Goal: Task Accomplishment & Management: Manage account settings

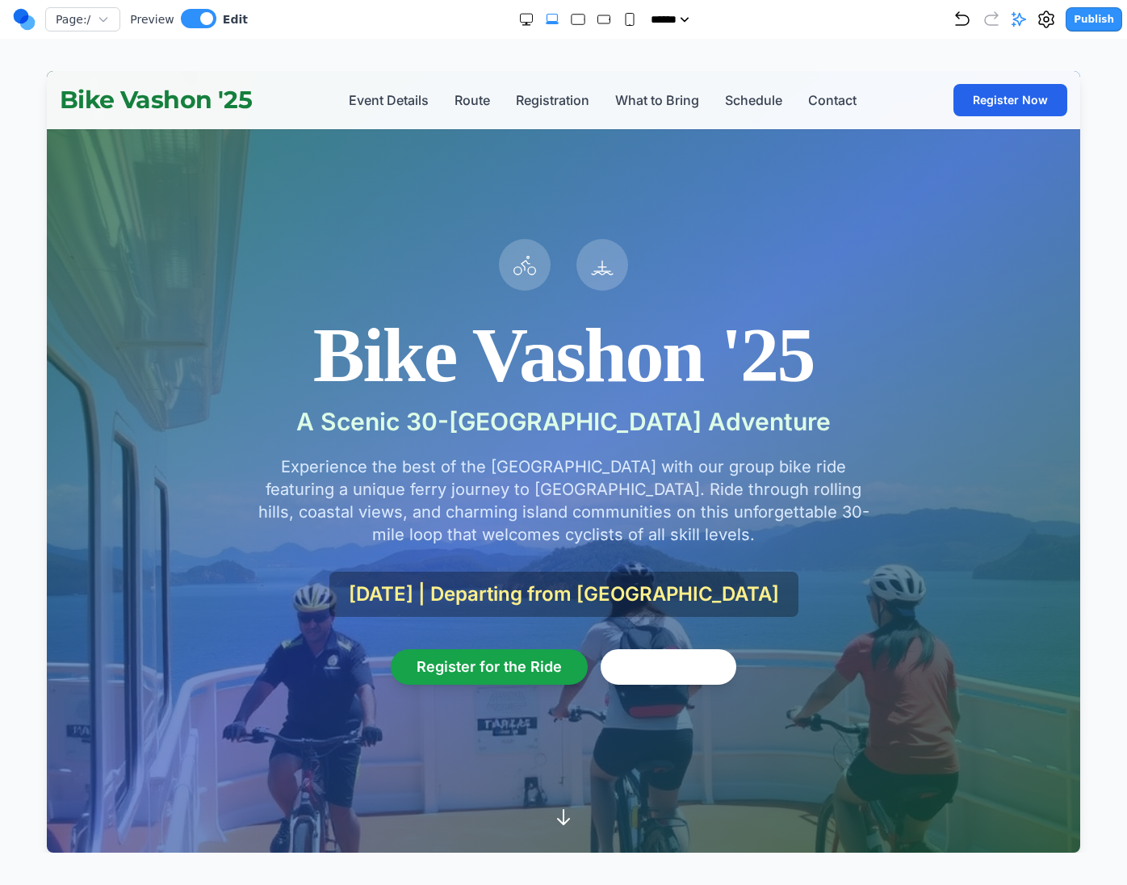
scroll to position [2564, 0]
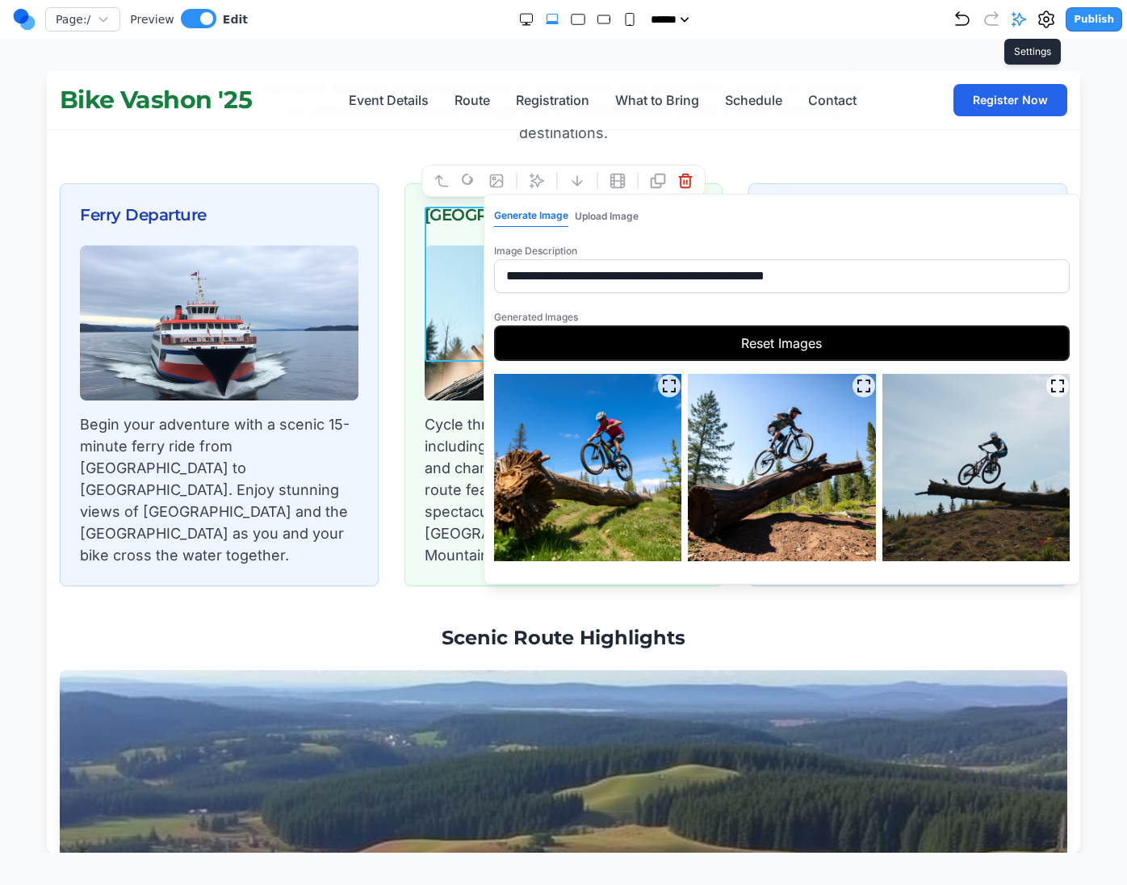
click at [1049, 15] on icon at bounding box center [1045, 19] width 19 height 19
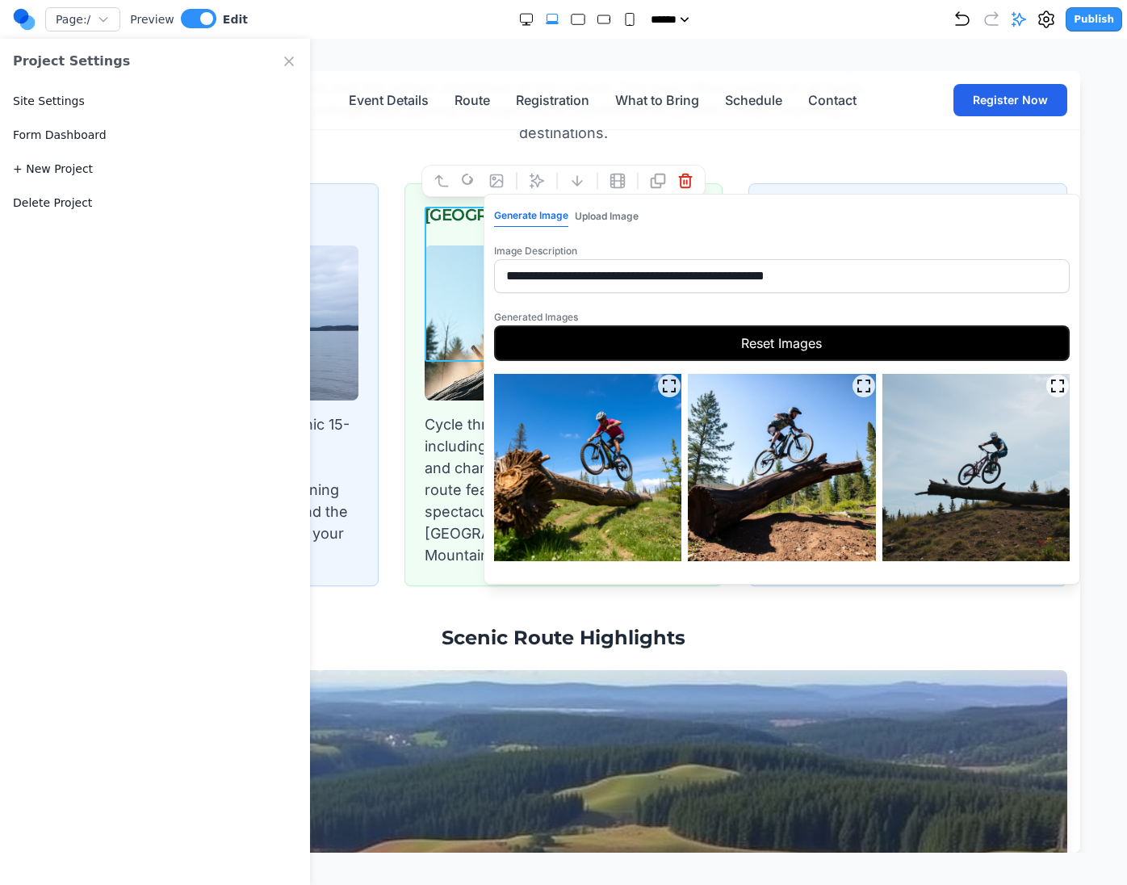
click at [64, 108] on button "Site Settings" at bounding box center [49, 101] width 72 height 16
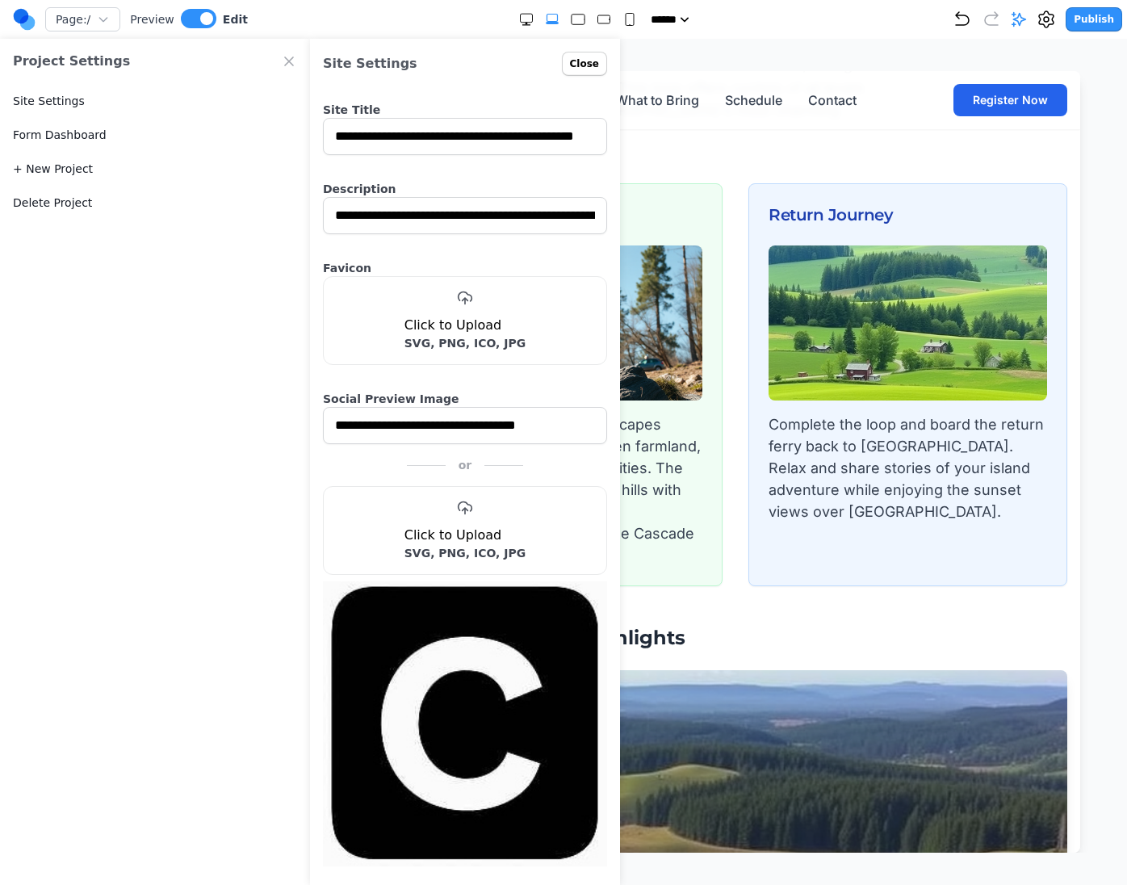
click at [57, 134] on link "Form Dashboard" at bounding box center [60, 135] width 94 height 16
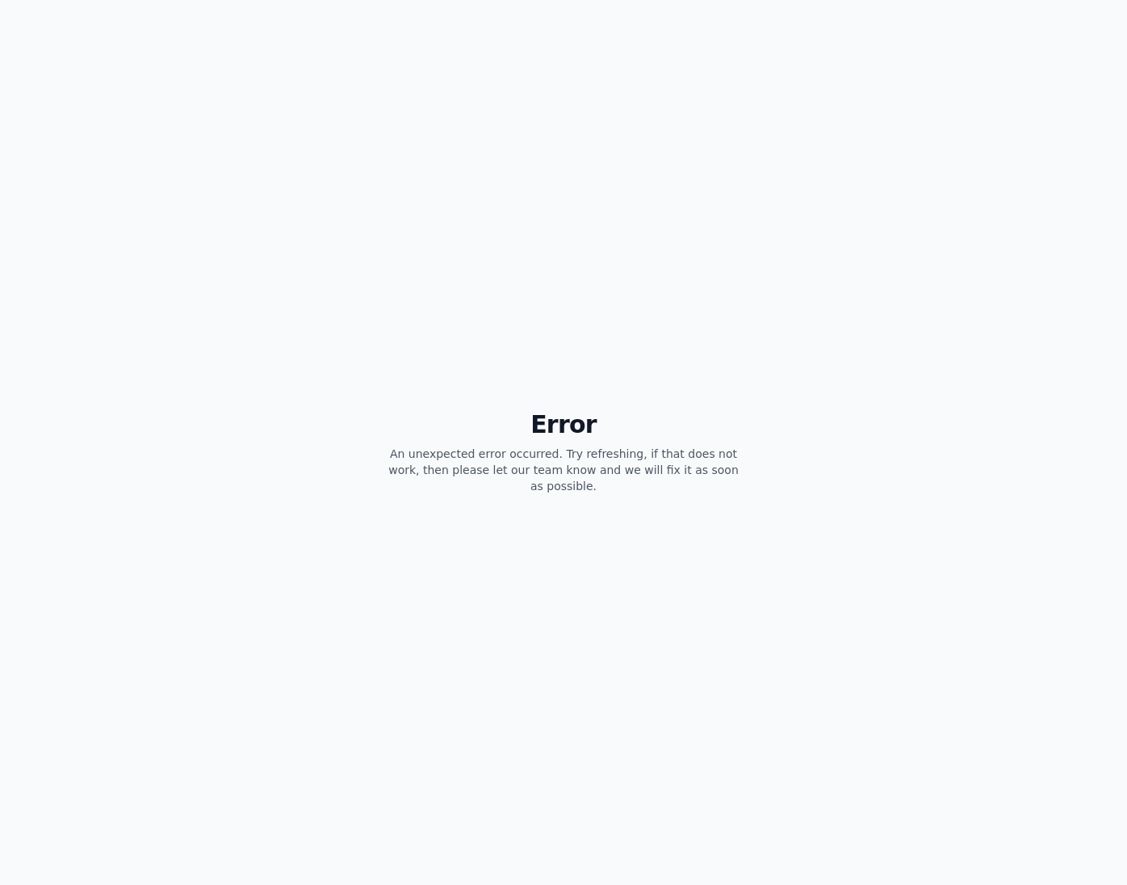
select select "**"
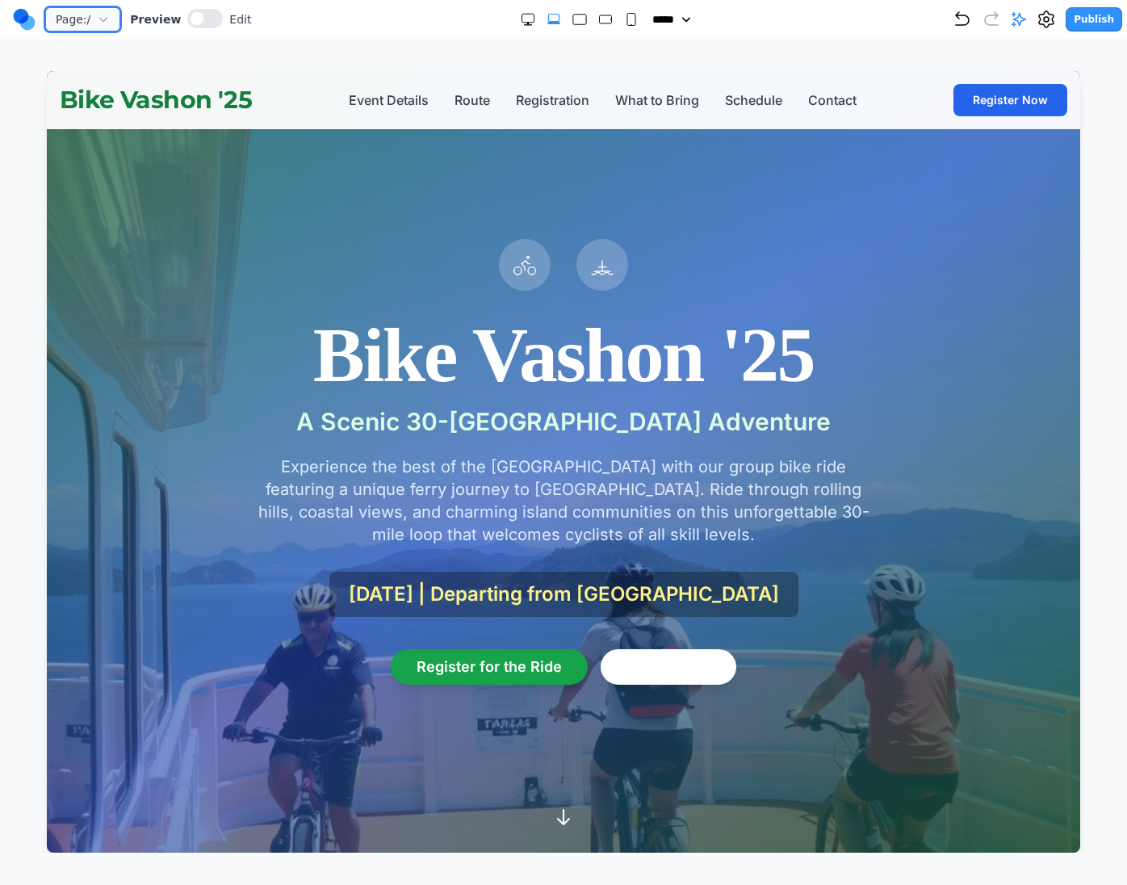
click at [104, 17] on icon "button" at bounding box center [103, 19] width 13 height 13
click at [129, 76] on button "Manage Pages" at bounding box center [148, 81] width 205 height 32
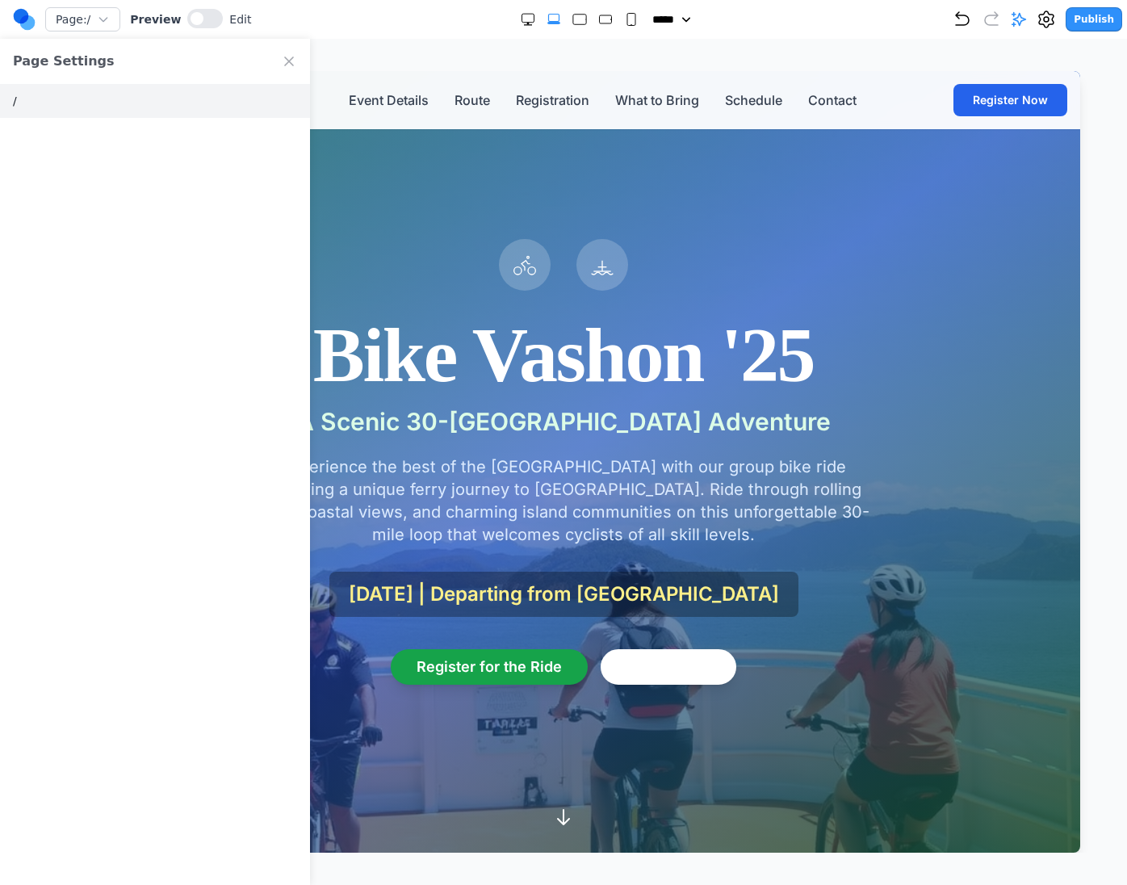
click at [249, 107] on button "/" at bounding box center [155, 101] width 310 height 34
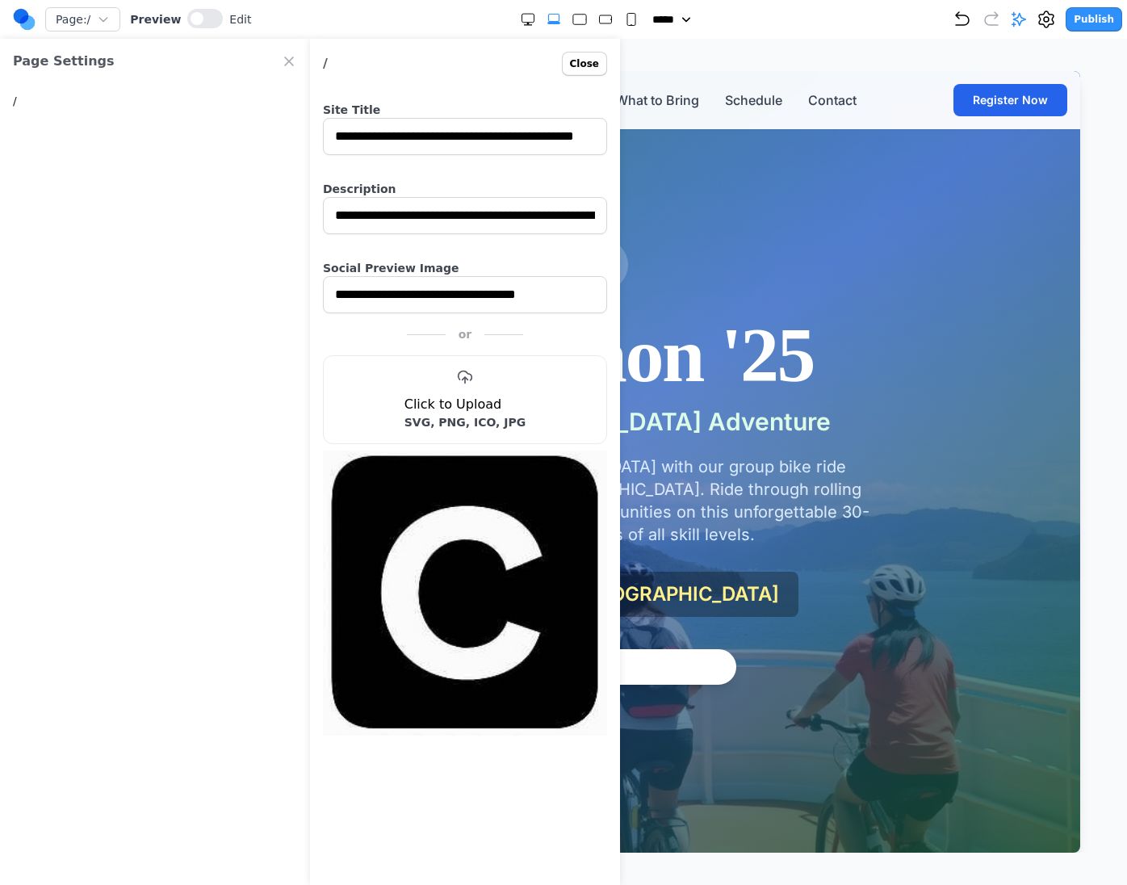
click at [587, 63] on button "Close" at bounding box center [584, 64] width 45 height 24
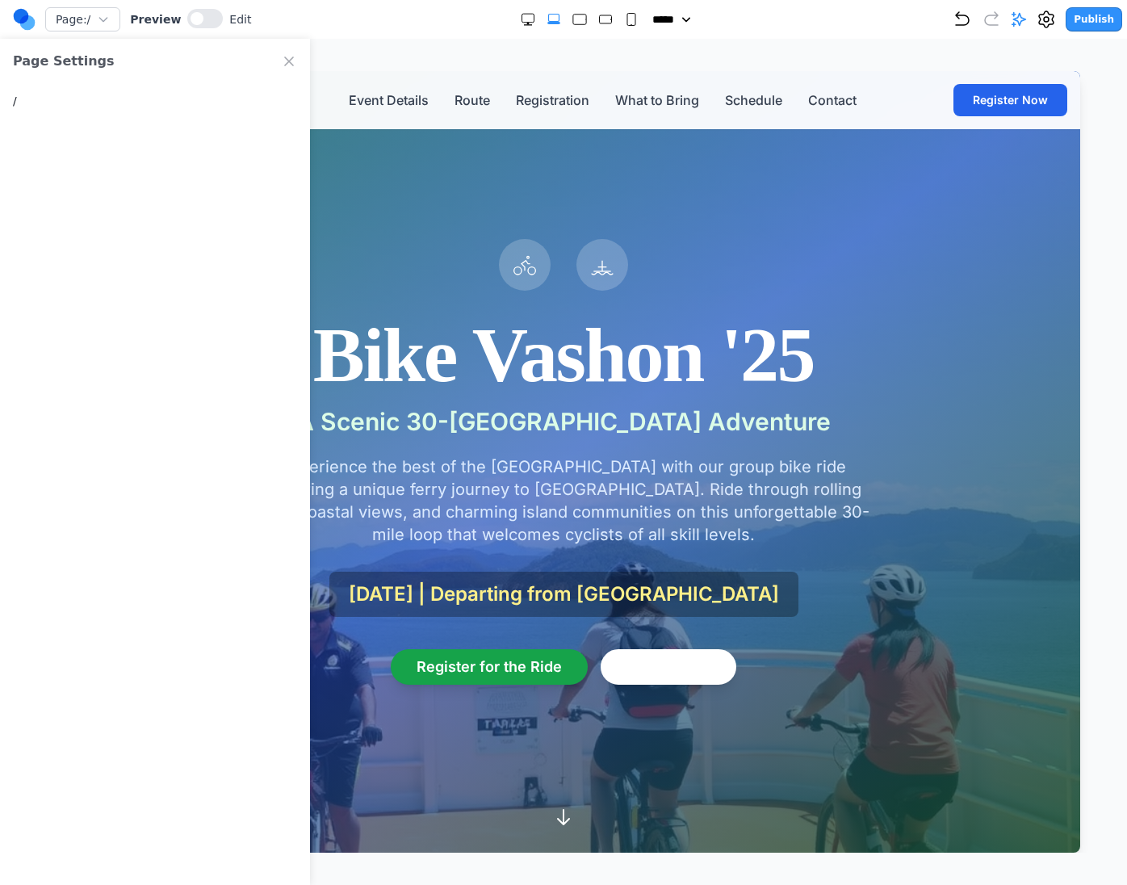
click at [287, 56] on icon "Close Project Settings" at bounding box center [289, 61] width 16 height 16
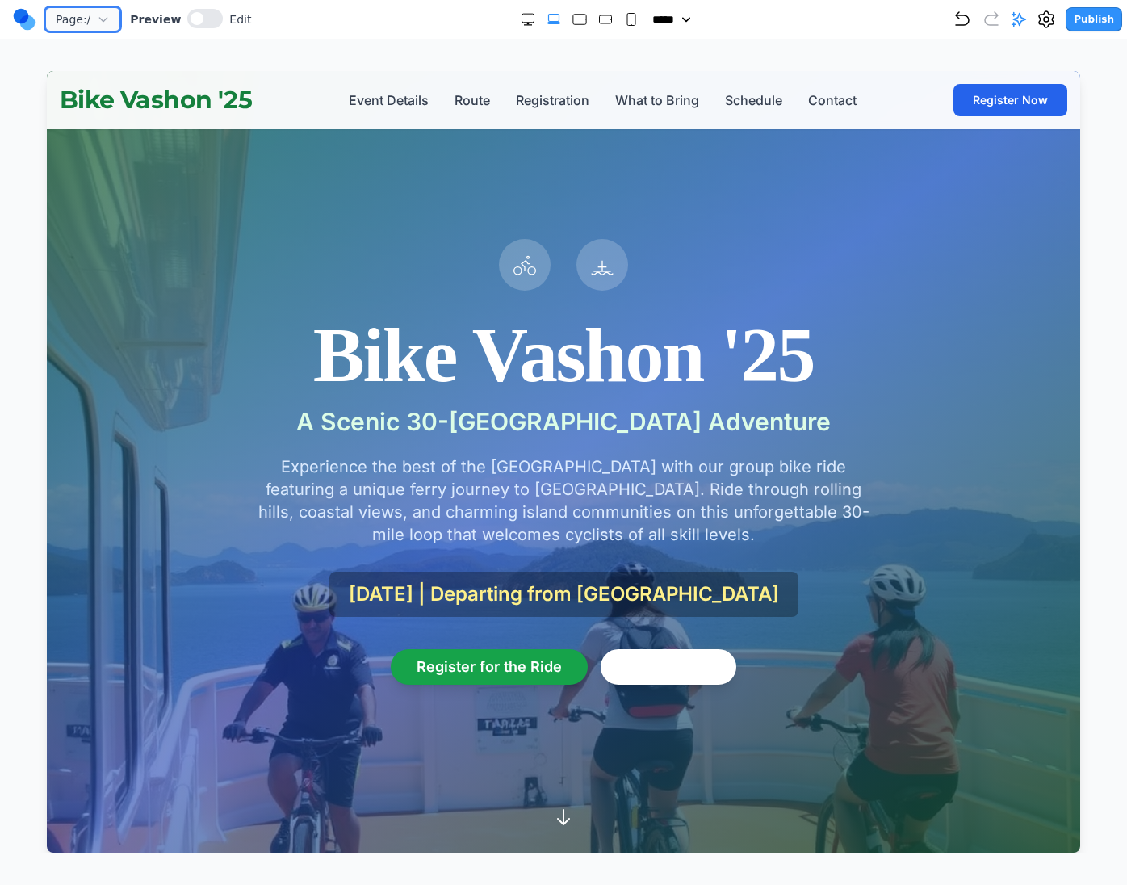
click at [100, 20] on icon "button" at bounding box center [103, 19] width 13 height 13
click at [131, 79] on button "Manage Pages" at bounding box center [148, 81] width 205 height 32
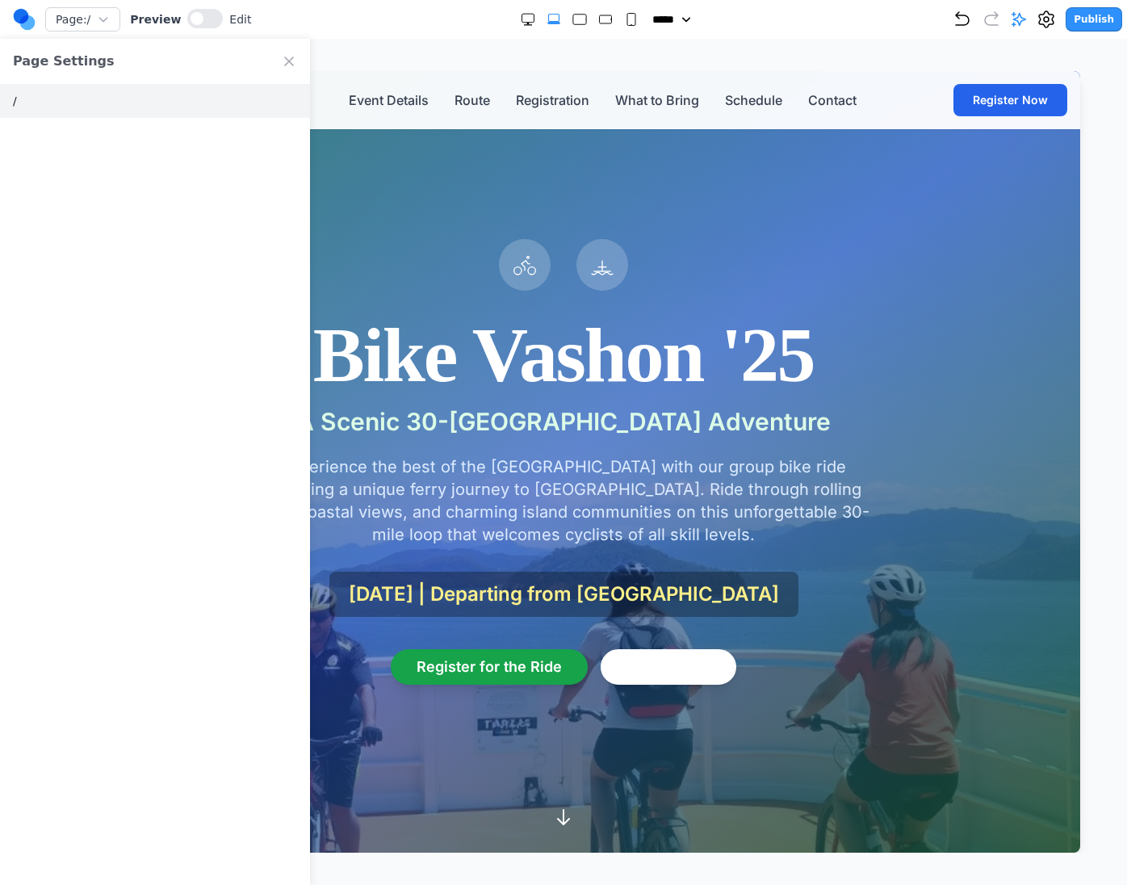
click at [86, 98] on button "/" at bounding box center [155, 101] width 310 height 34
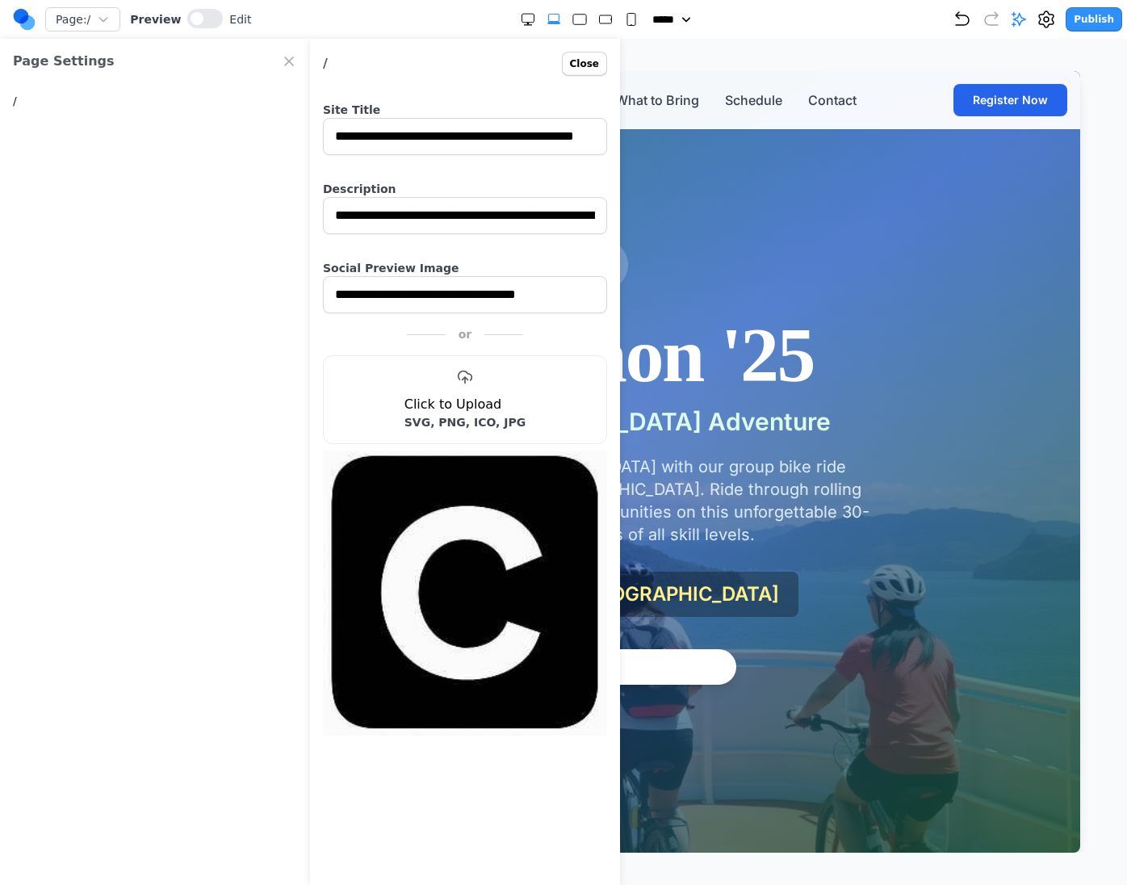
click at [286, 61] on icon "Close Project Settings" at bounding box center [289, 61] width 16 height 16
